Goal: Information Seeking & Learning: Learn about a topic

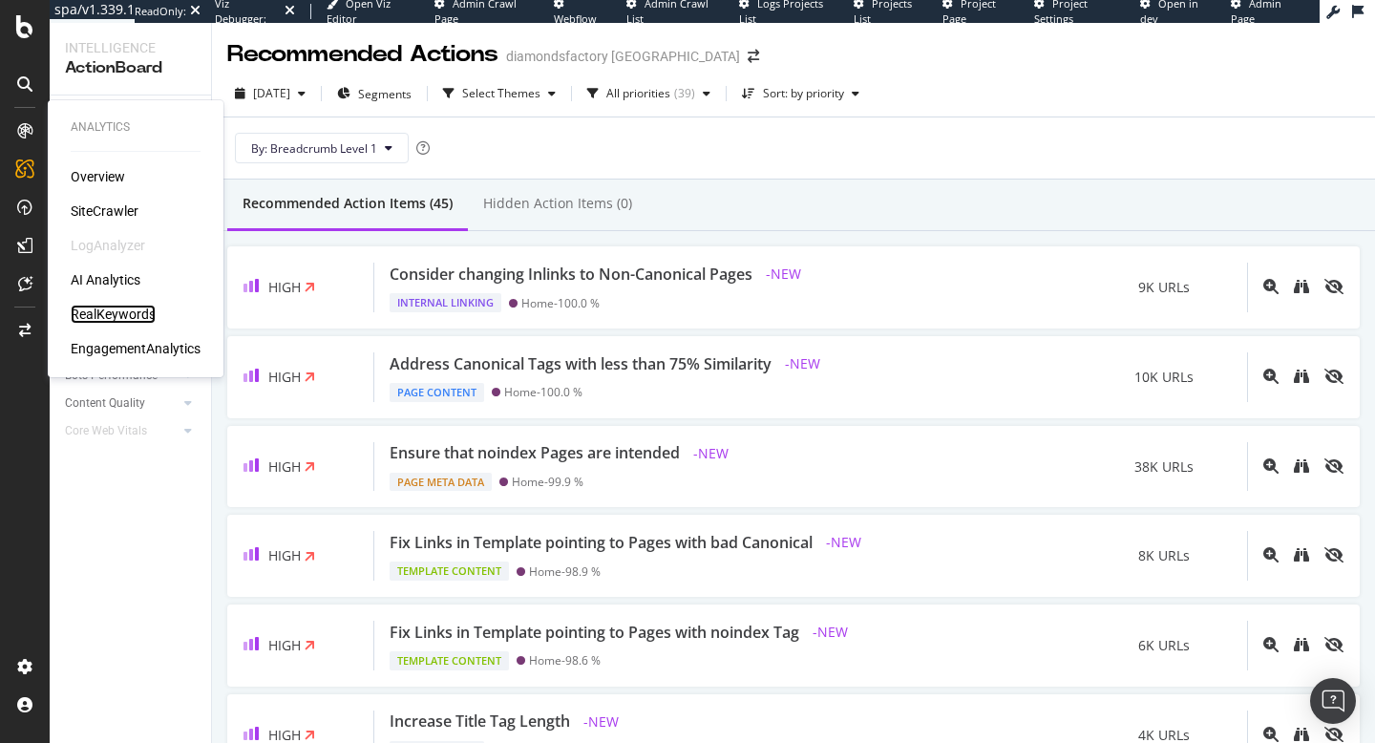
click at [98, 318] on div "RealKeywords" at bounding box center [113, 314] width 85 height 19
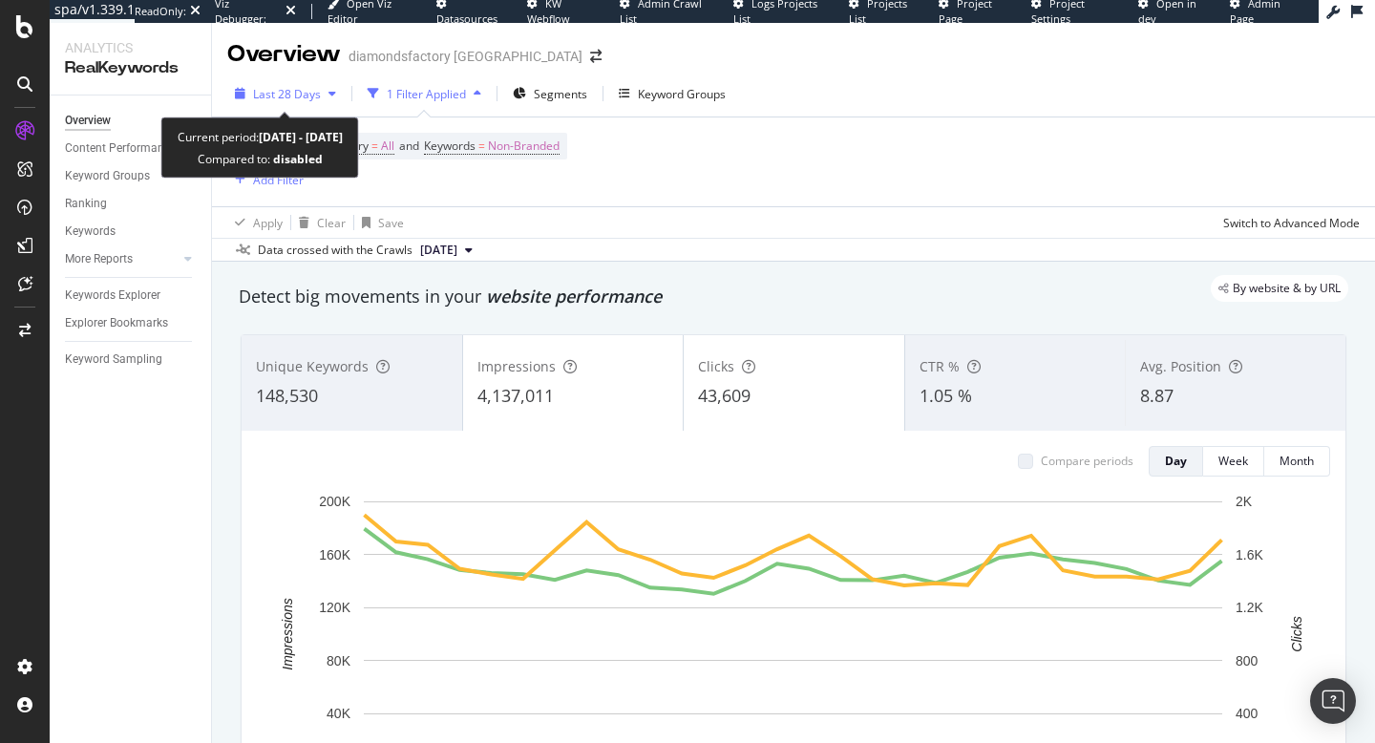
click at [294, 106] on div "Last 28 Days" at bounding box center [285, 93] width 116 height 29
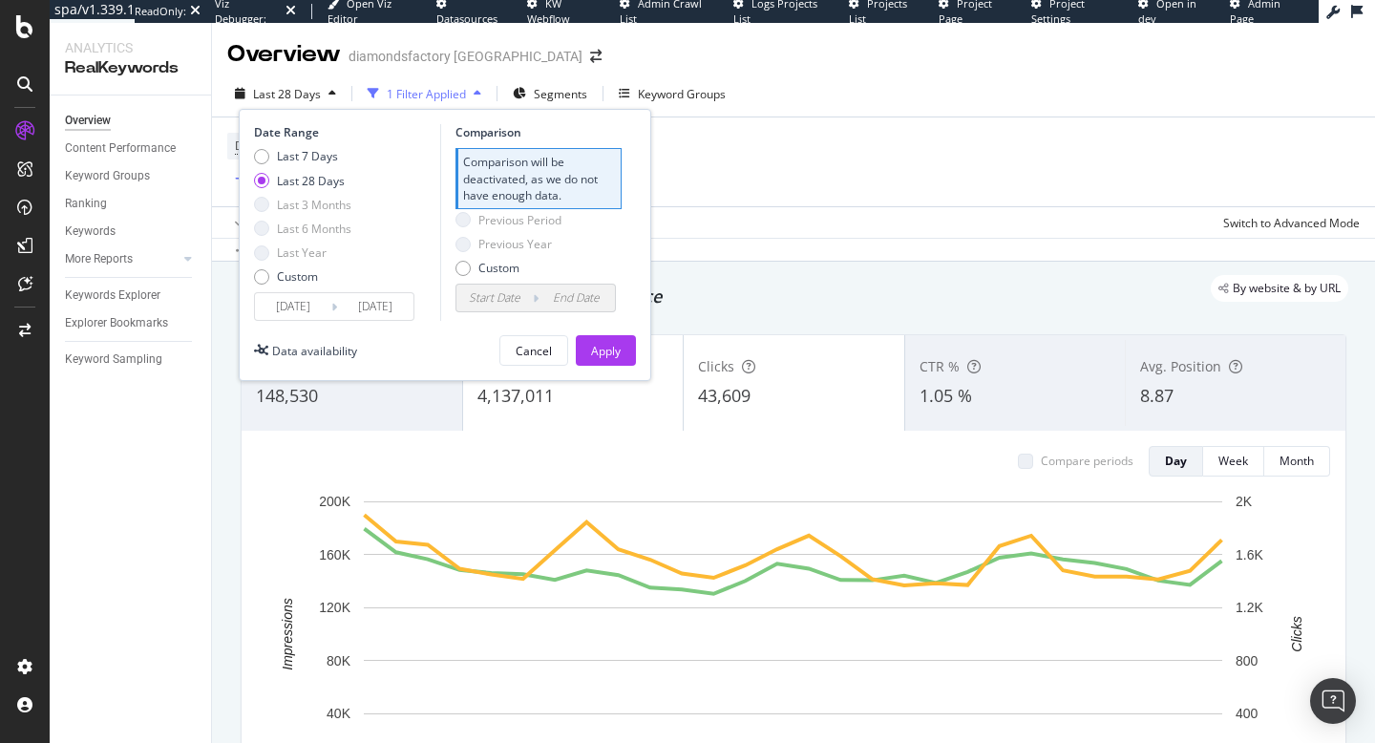
click at [727, 200] on div "Device = All and Country = All and Keywords = Non-Branded Add Filter" at bounding box center [793, 161] width 1132 height 89
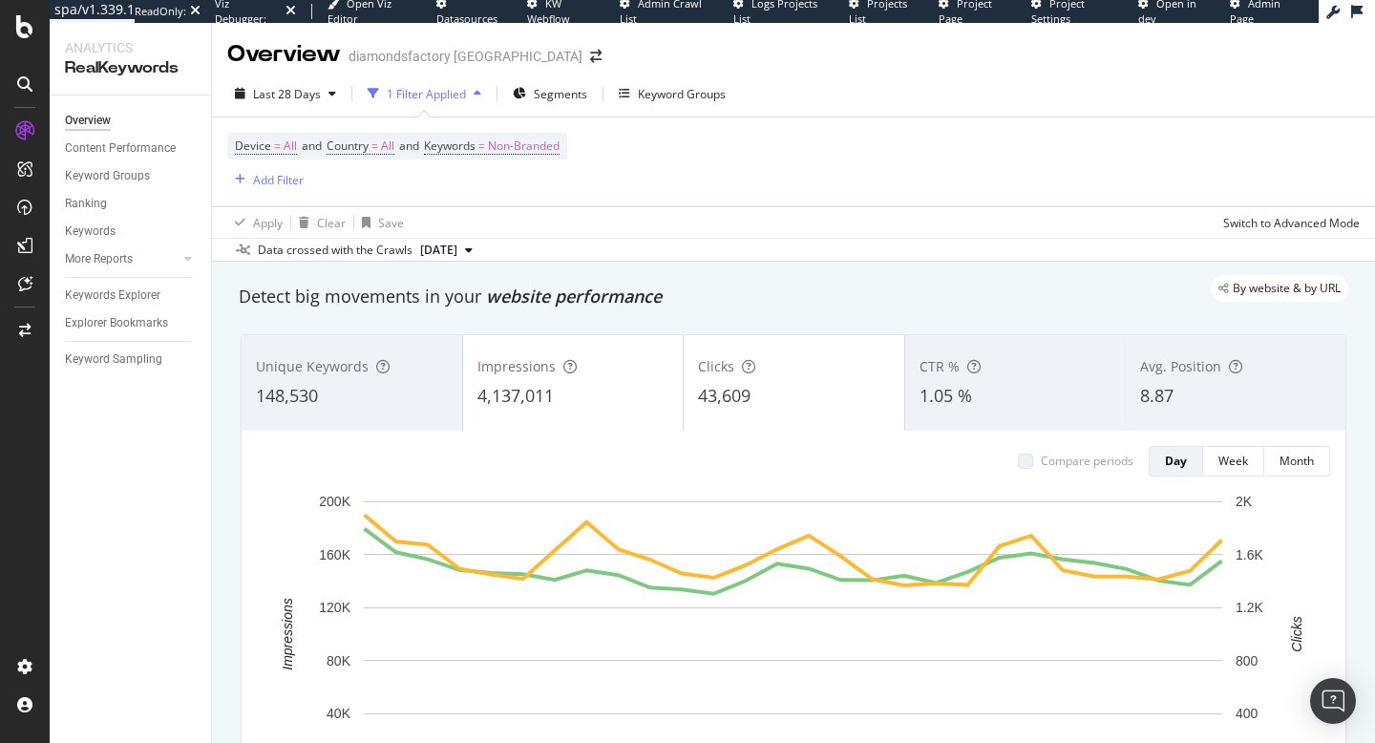
scroll to position [45, 0]
